Goal: Information Seeking & Learning: Check status

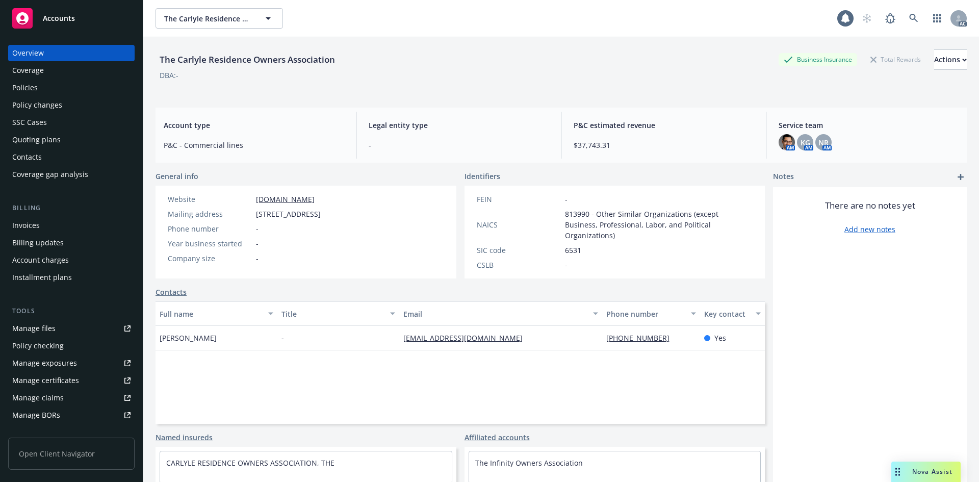
scroll to position [51, 0]
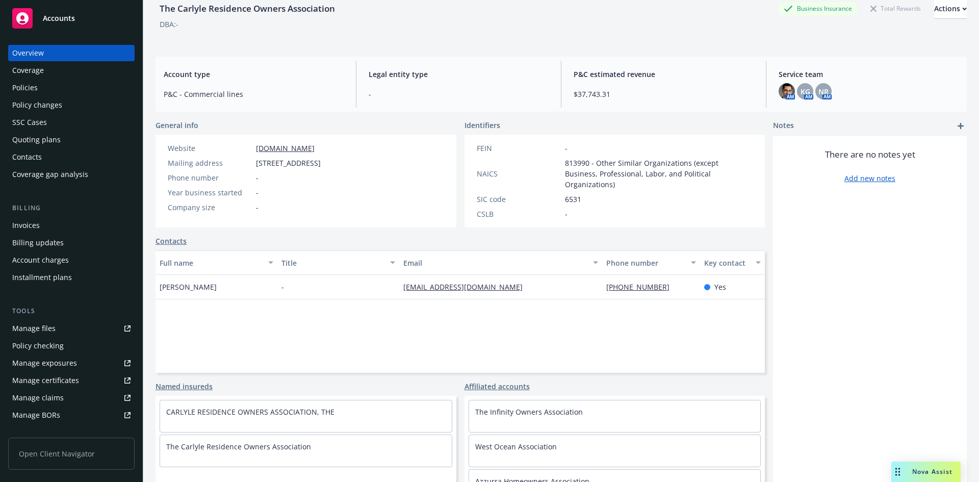
click at [297, 85] on div "Account type P&C - Commercial lines" at bounding box center [253, 84] width 196 height 47
click at [884, 256] on div "There are no notes yet Add new notes" at bounding box center [870, 309] width 194 height 347
click at [856, 200] on div "There are no notes yet Add new notes" at bounding box center [870, 309] width 194 height 347
